Goal: Information Seeking & Learning: Learn about a topic

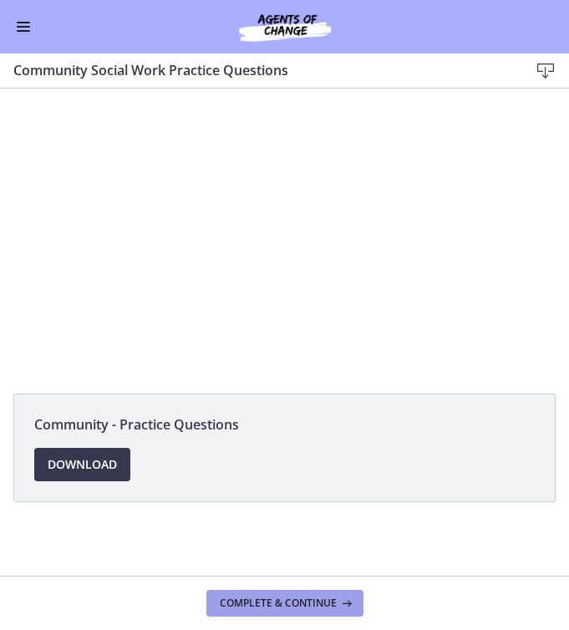
click at [294, 605] on span "Complete & continue" at bounding box center [278, 603] width 117 height 13
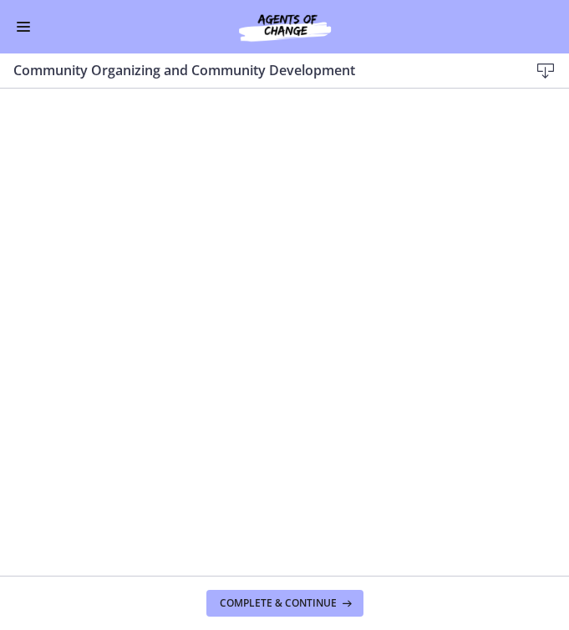
click at [23, 30] on span "Enable menu" at bounding box center [23, 31] width 13 height 2
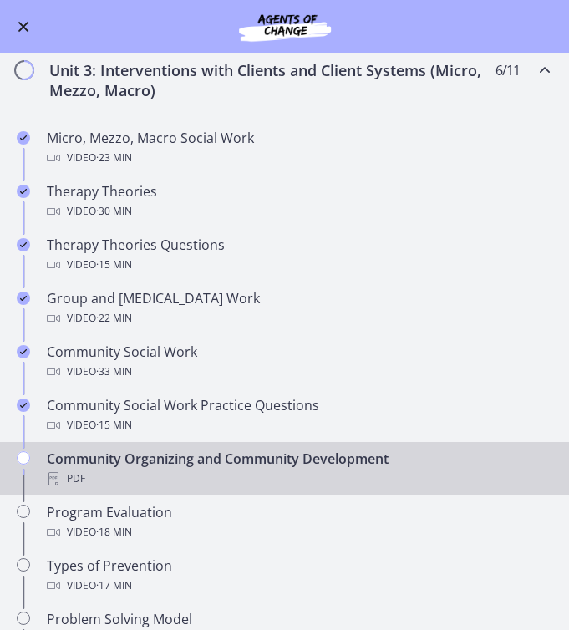
scroll to position [402, 0]
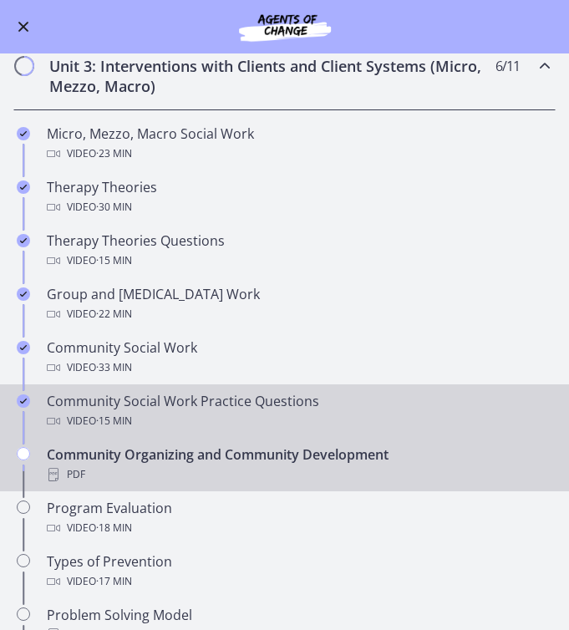
click at [172, 401] on div "Community Social Work Practice Questions Video · 15 min" at bounding box center [301, 411] width 509 height 40
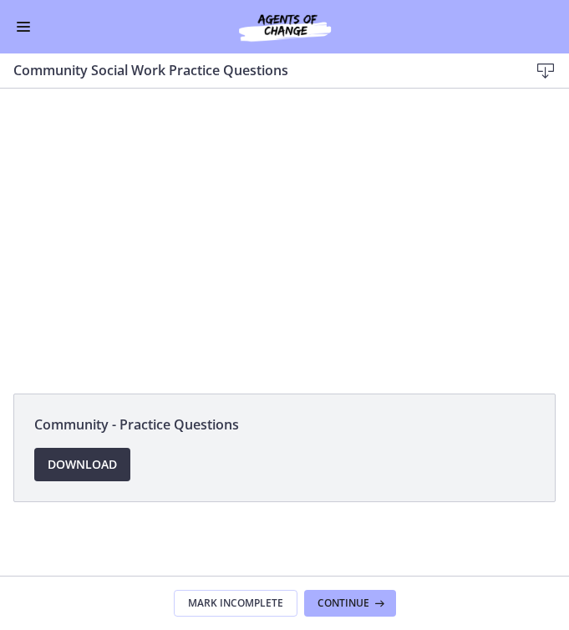
click at [90, 467] on span "Download Opens in a new window" at bounding box center [82, 465] width 69 height 20
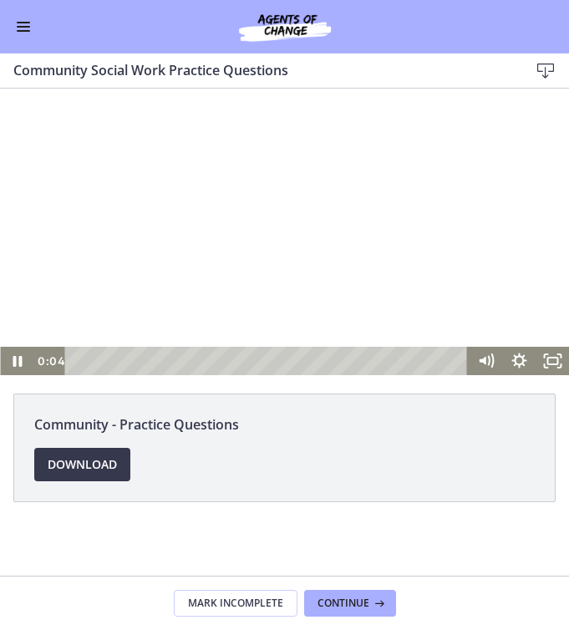
click at [255, 273] on div at bounding box center [284, 232] width 569 height 287
click at [346, 609] on span "Continue" at bounding box center [344, 603] width 52 height 13
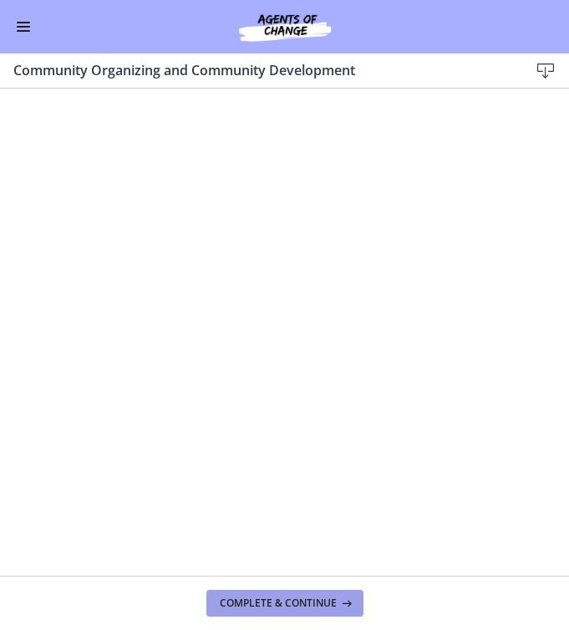
click at [286, 609] on span "Complete & continue" at bounding box center [278, 603] width 117 height 13
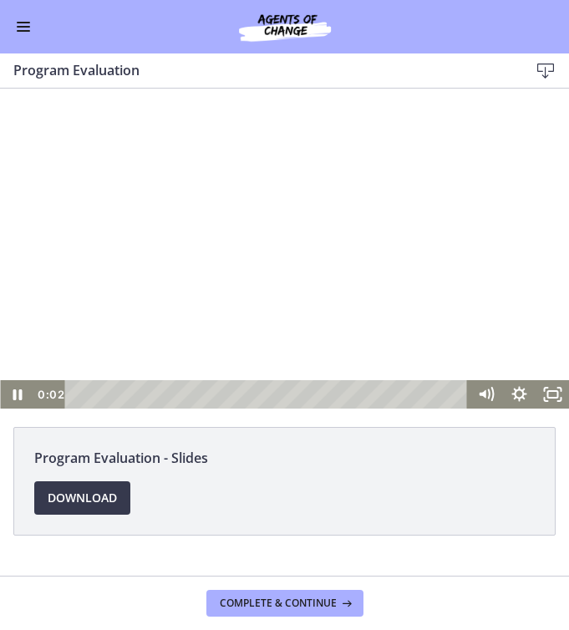
click at [237, 240] on div at bounding box center [284, 249] width 569 height 320
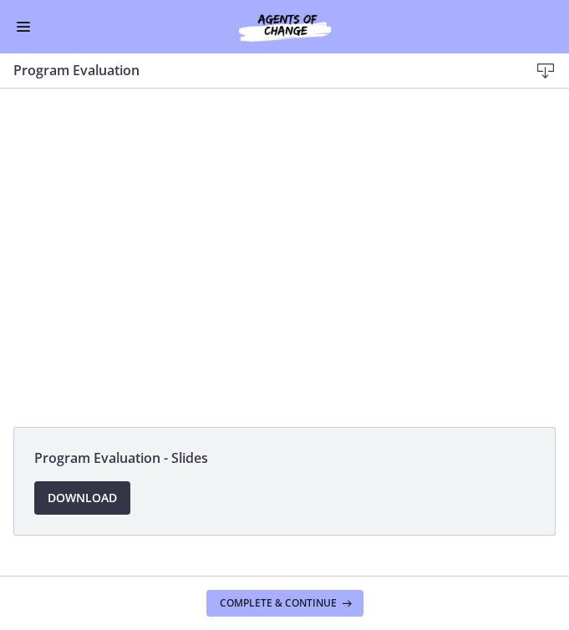
click at [93, 492] on span "Download Opens in a new window" at bounding box center [82, 498] width 69 height 20
click at [21, 32] on button "Enable menu" at bounding box center [23, 27] width 20 height 20
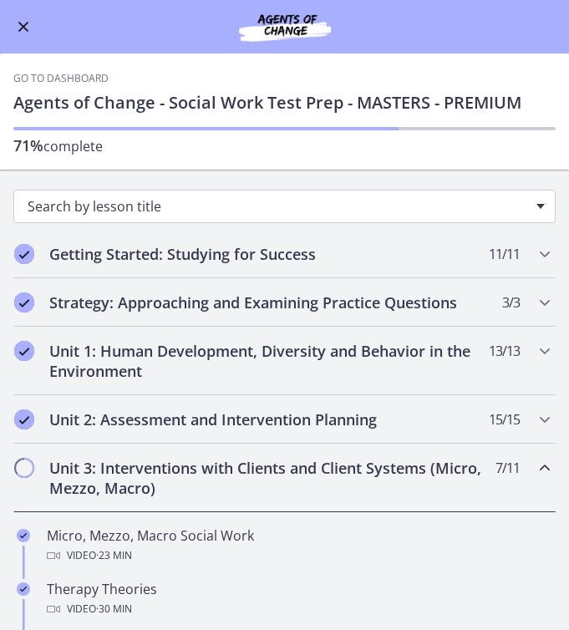
click at [177, 211] on span "Search by lesson title" at bounding box center [278, 206] width 501 height 18
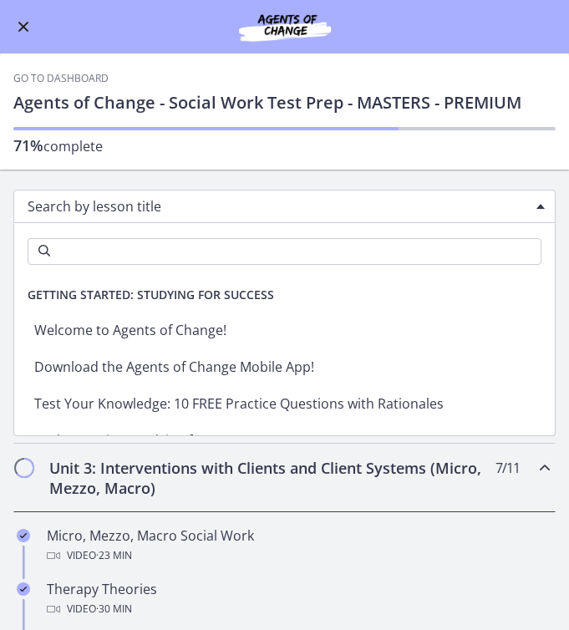
click at [177, 211] on span "Search by lesson title" at bounding box center [278, 206] width 501 height 18
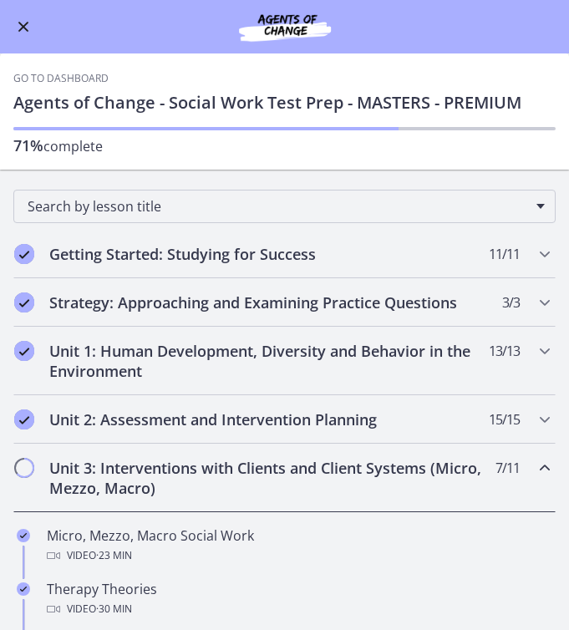
click at [166, 472] on h2 "Unit 3: Interventions with Clients and Client Systems (Micro, Mezzo, Macro)" at bounding box center [268, 478] width 439 height 40
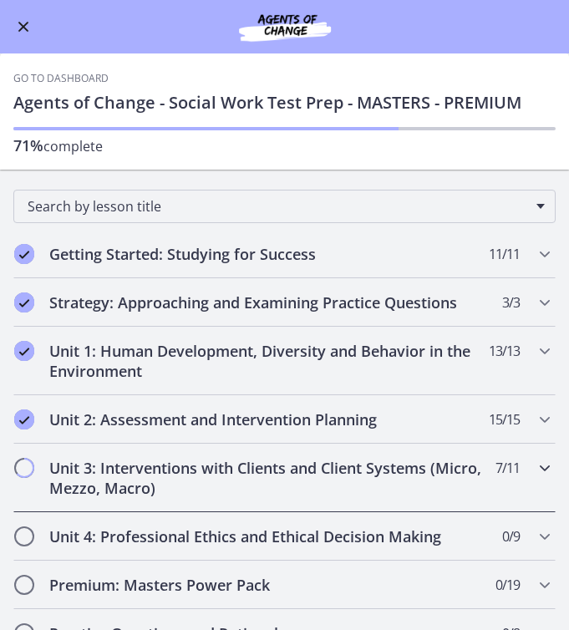
click at [166, 472] on h2 "Unit 3: Interventions with Clients and Client Systems (Micro, Mezzo, Macro)" at bounding box center [268, 478] width 439 height 40
